Goal: Check status: Check status

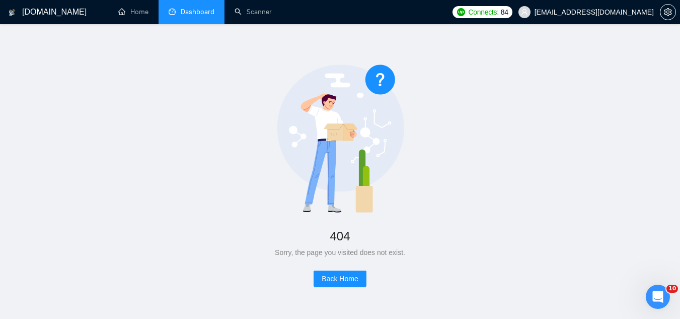
click at [203, 16] on link "Dashboard" at bounding box center [192, 12] width 46 height 9
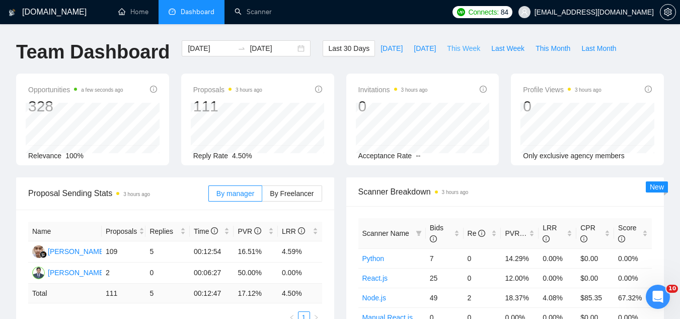
click at [463, 52] on span "This Week" at bounding box center [463, 48] width 33 height 11
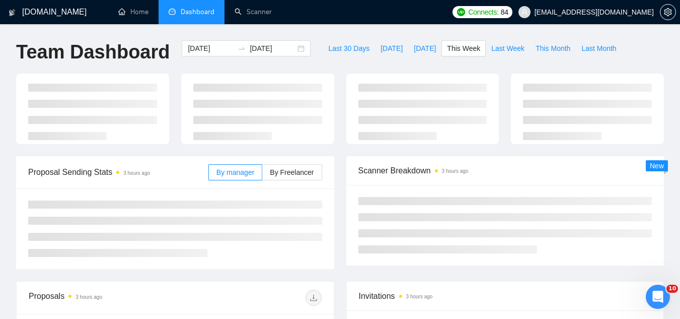
type input "[DATE]"
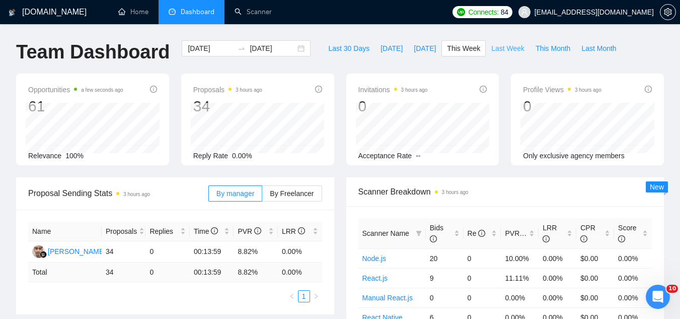
click at [494, 46] on span "Last Week" at bounding box center [507, 48] width 33 height 11
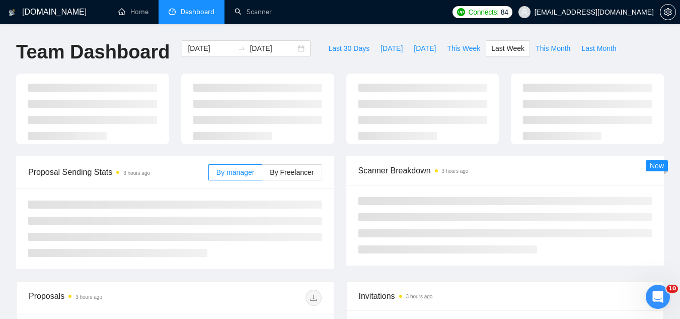
type input "[DATE]"
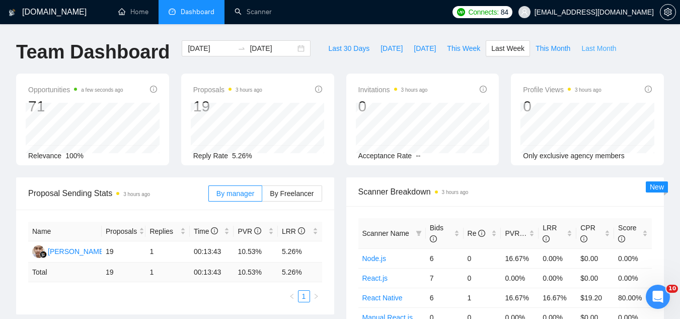
click at [581, 51] on span "Last Month" at bounding box center [598, 48] width 35 height 11
type input "[DATE]"
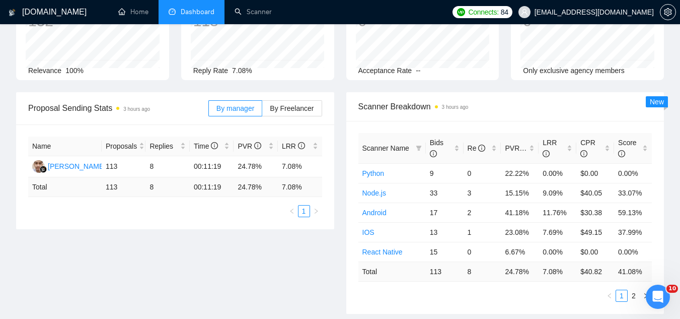
scroll to position [101, 0]
